Goal: Task Accomplishment & Management: Manage account settings

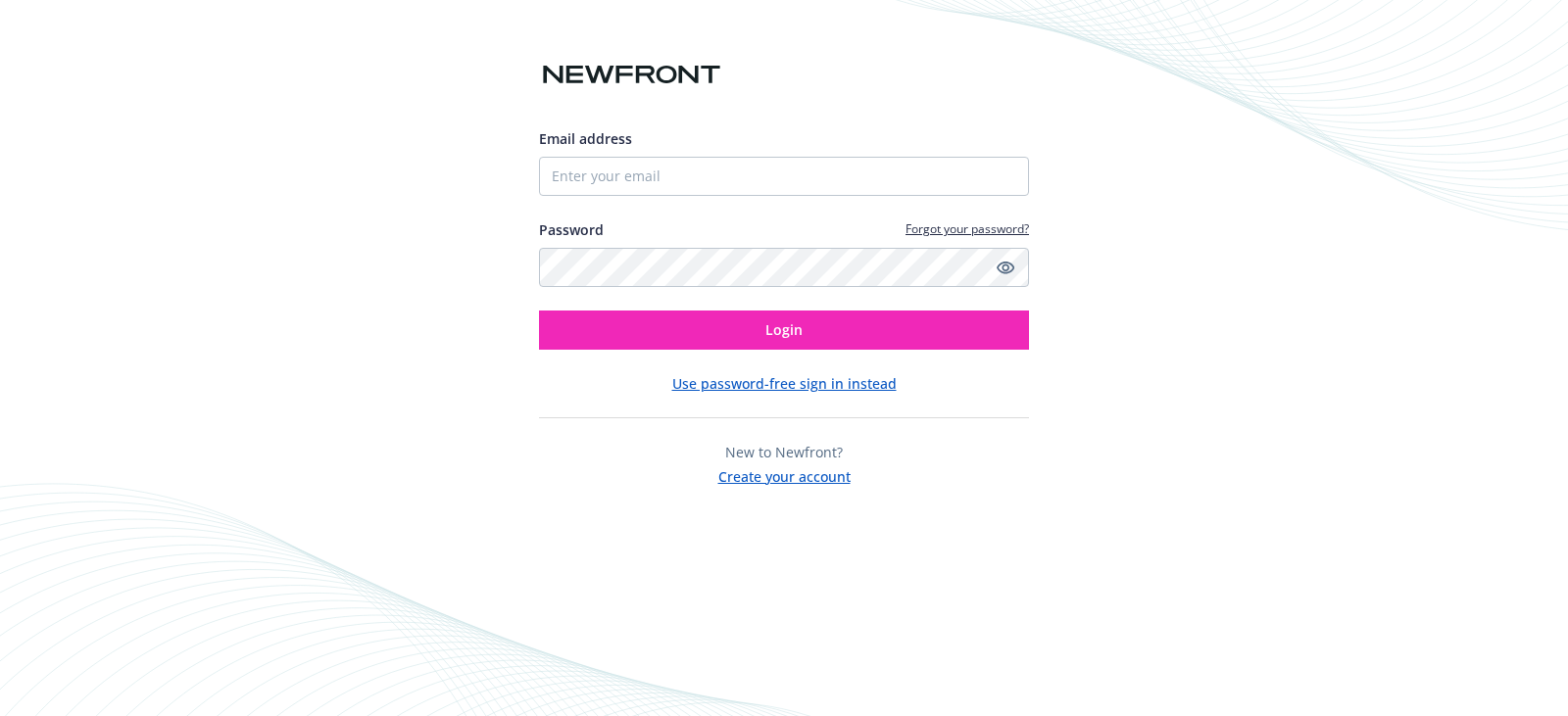
click at [557, 196] on div "Email address Password Forgot your password? Login" at bounding box center [784, 238] width 490 height 221
click at [580, 176] on input "Email address" at bounding box center [784, 176] width 490 height 39
type input "[PERSON_NAME][EMAIL_ADDRESS][DOMAIN_NAME]"
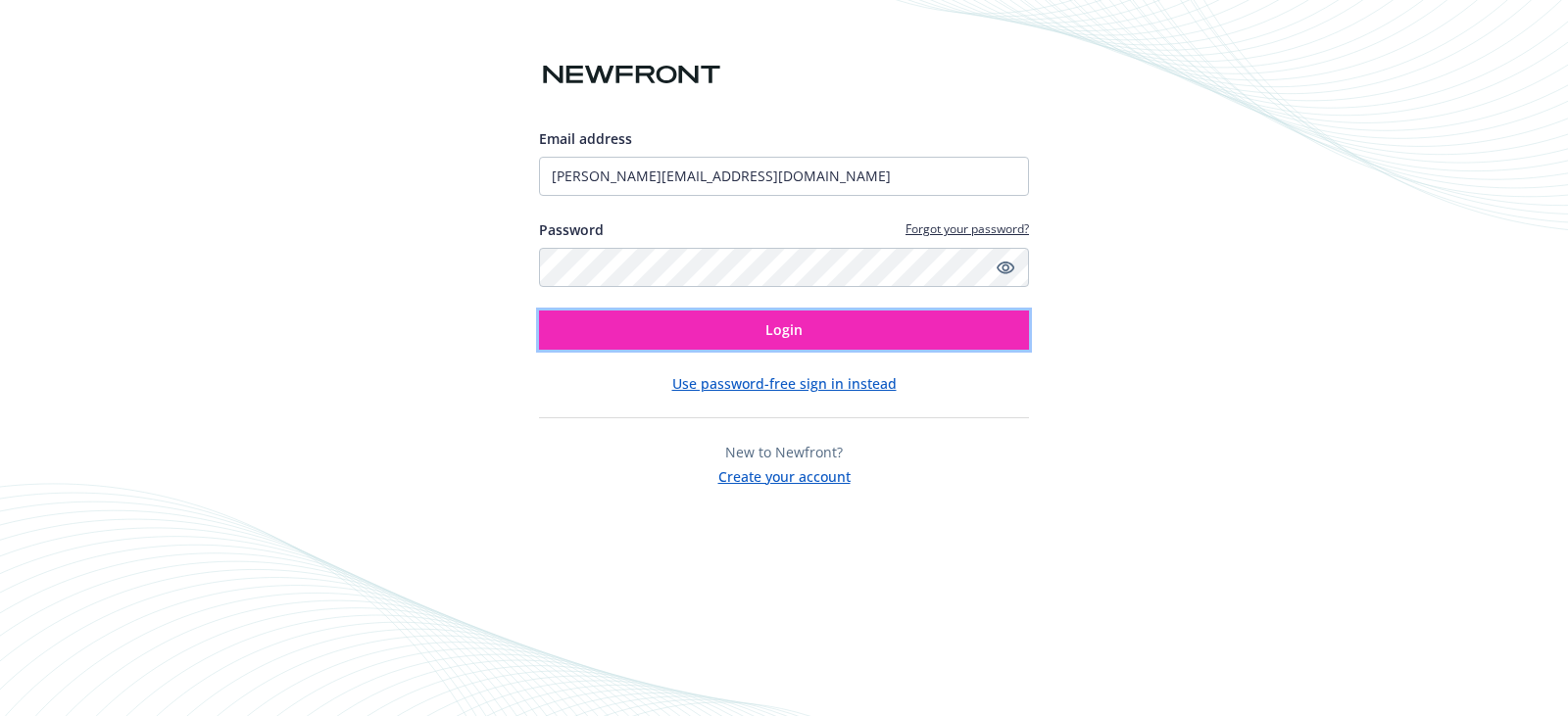
click at [697, 317] on button "Login" at bounding box center [784, 330] width 490 height 39
